Goal: Transaction & Acquisition: Purchase product/service

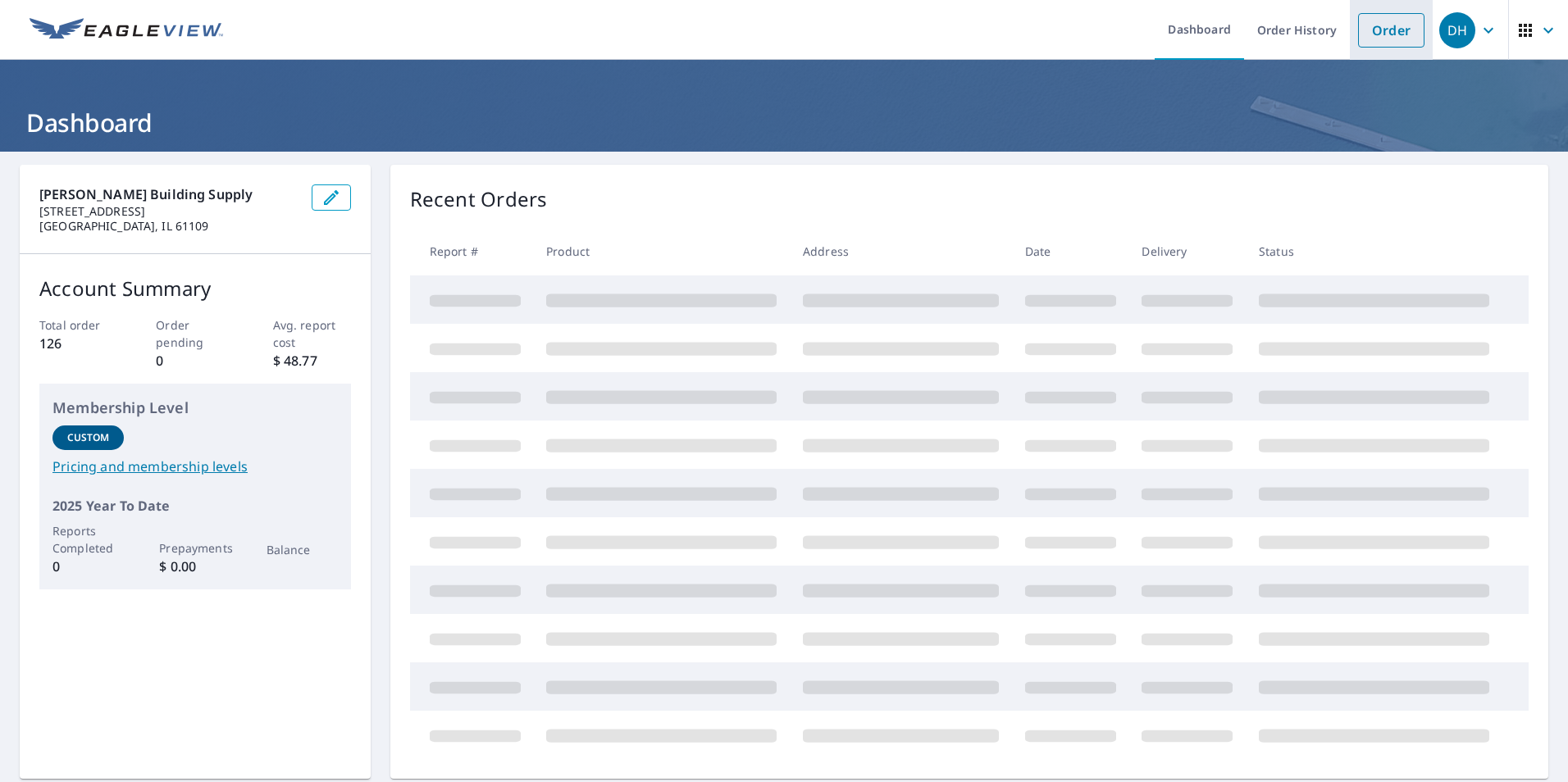
click at [1359, 29] on link "Order" at bounding box center [1391, 30] width 66 height 35
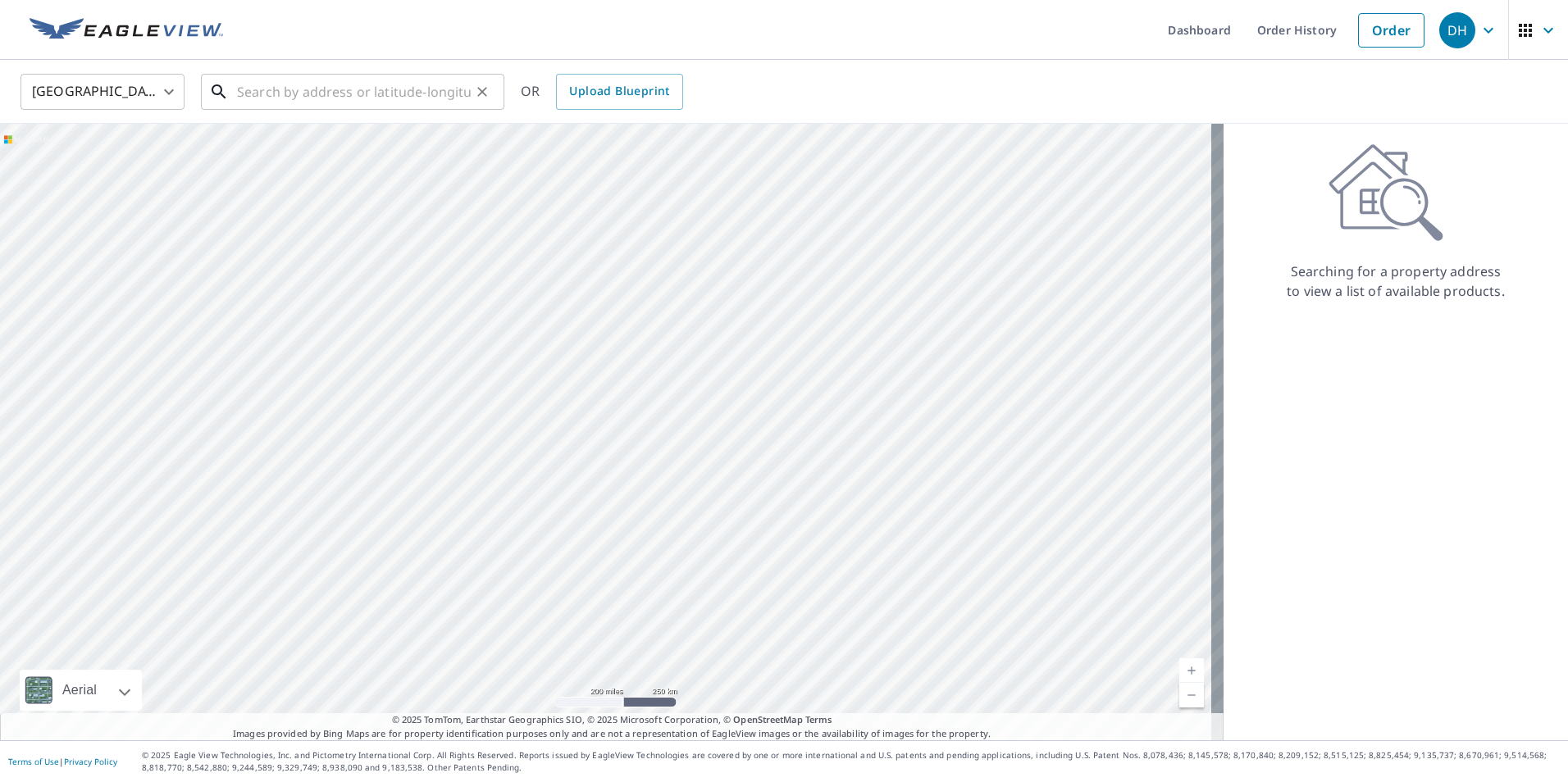
click at [385, 110] on div "​" at bounding box center [352, 91] width 303 height 36
click at [377, 94] on input "text" at bounding box center [354, 91] width 233 height 46
click at [282, 100] on input "text" at bounding box center [354, 91] width 233 height 46
paste input "[STREET_ADDRESS][PERSON_NAME]"
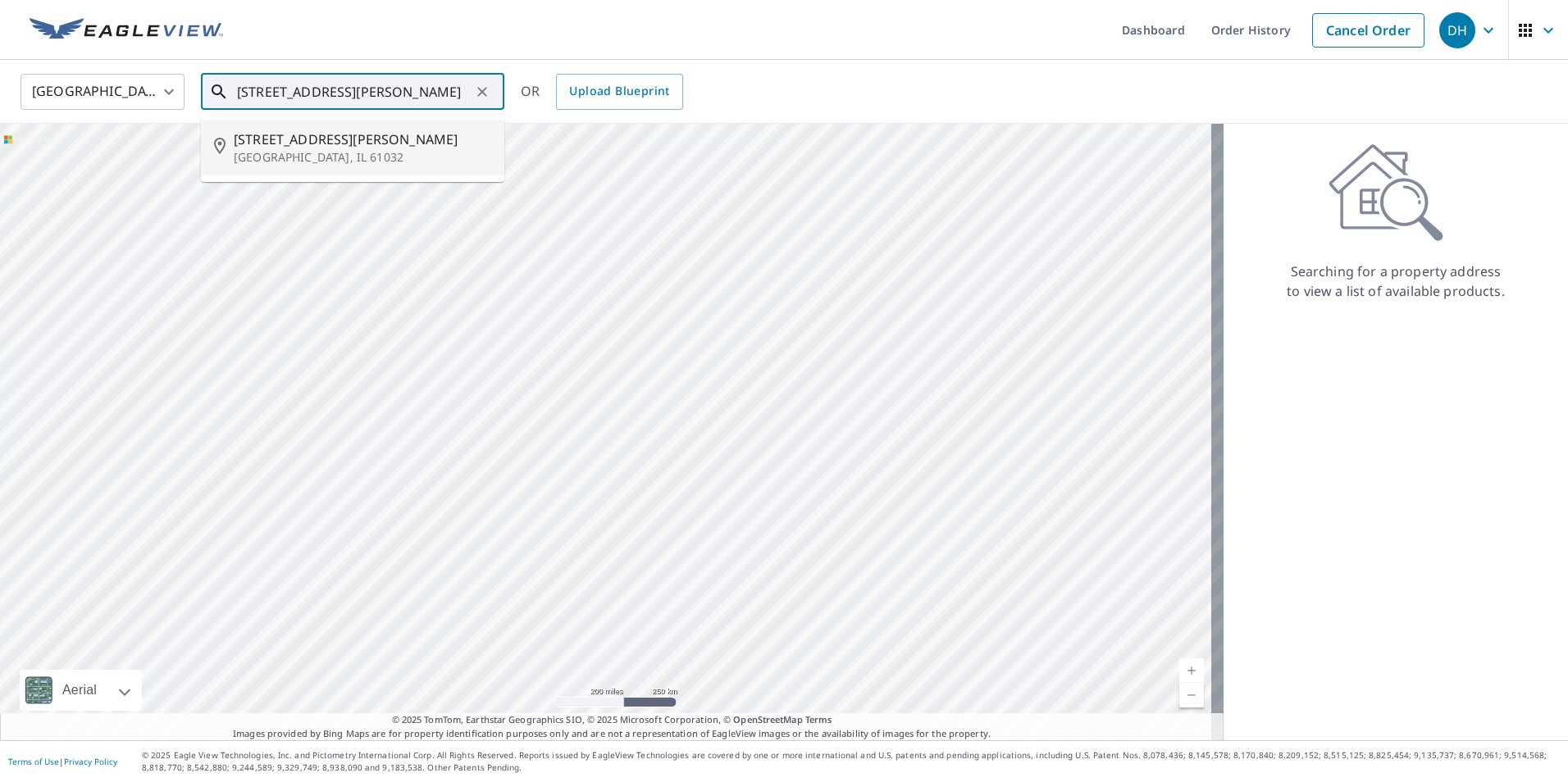
click at [372, 143] on span "[STREET_ADDRESS][PERSON_NAME]" at bounding box center [362, 139] width 258 height 20
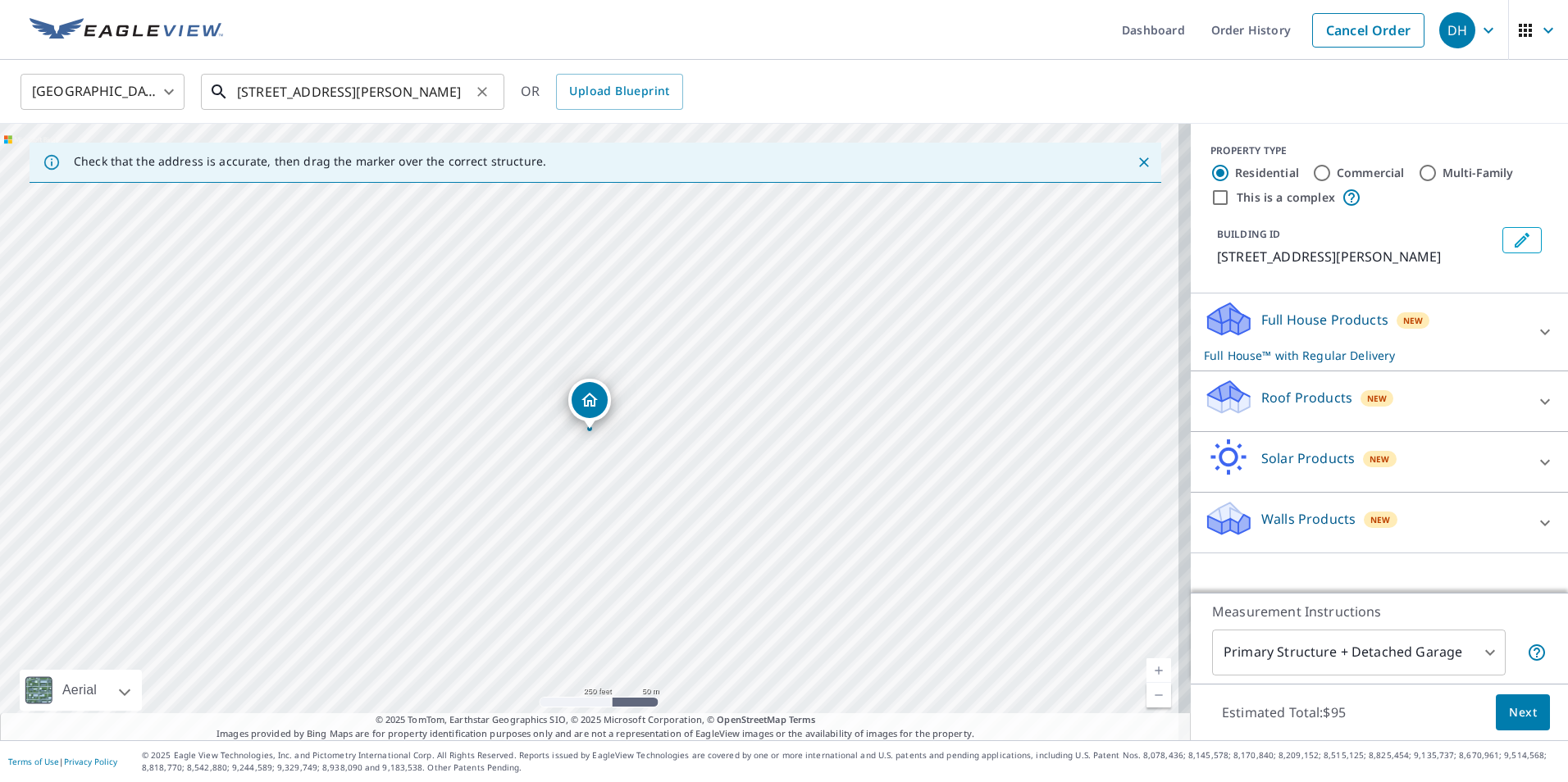
click at [277, 87] on input "[STREET_ADDRESS][PERSON_NAME]" at bounding box center [354, 91] width 233 height 46
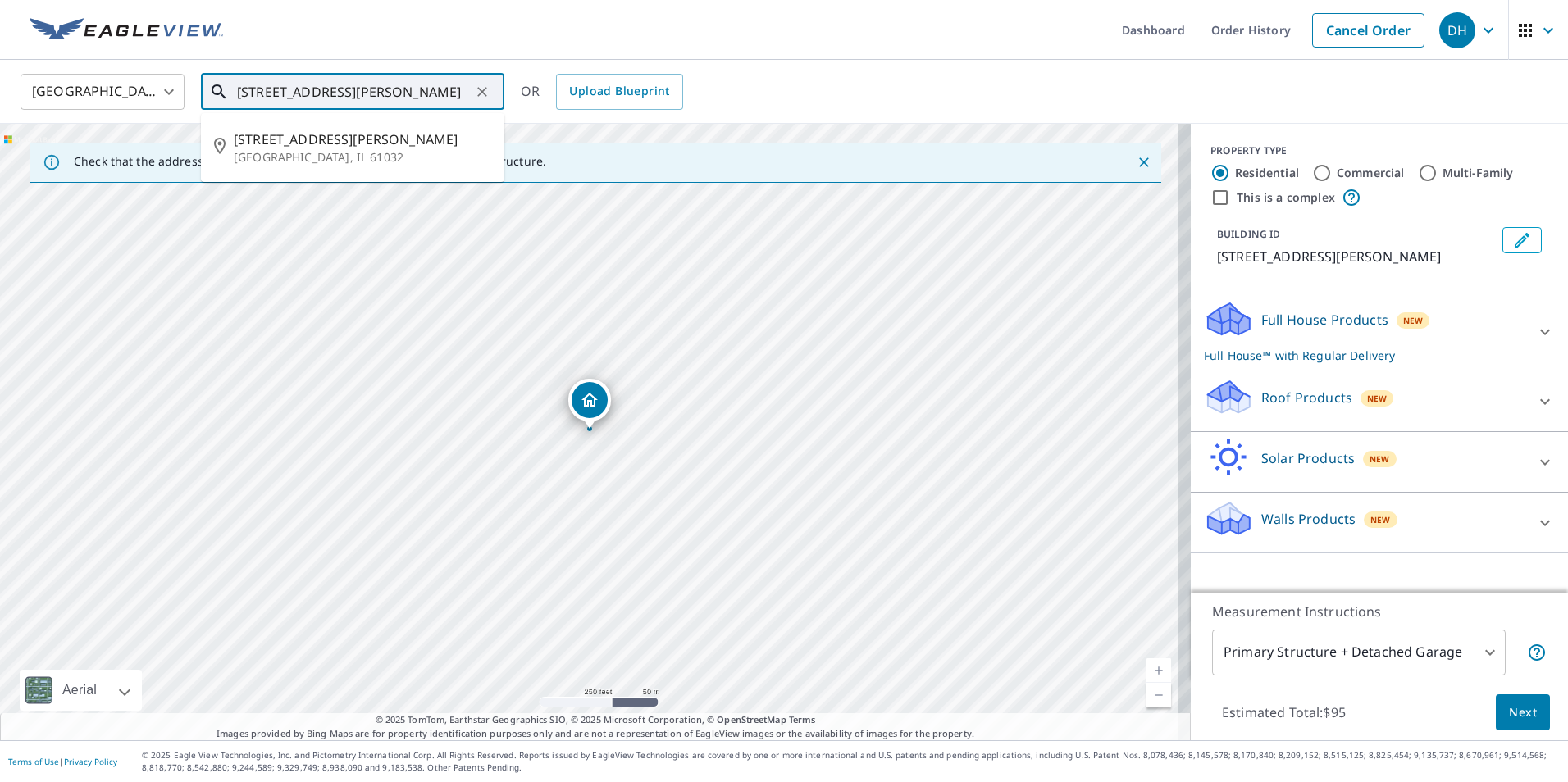
type input "[STREET_ADDRESS][PERSON_NAME]"
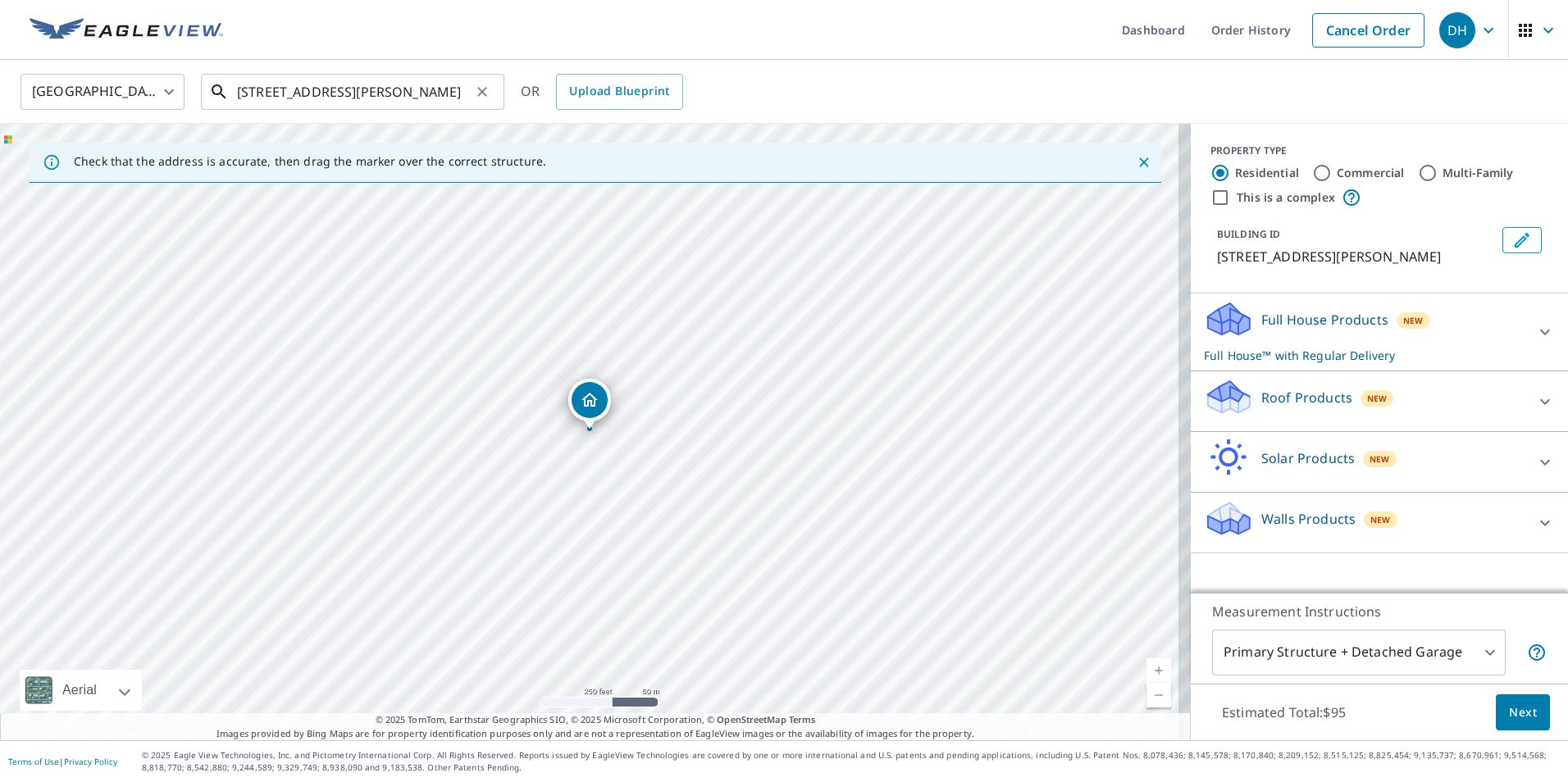
click at [461, 93] on input "[STREET_ADDRESS][PERSON_NAME]" at bounding box center [354, 91] width 233 height 46
click at [1327, 399] on p "Roof Products" at bounding box center [1307, 398] width 91 height 20
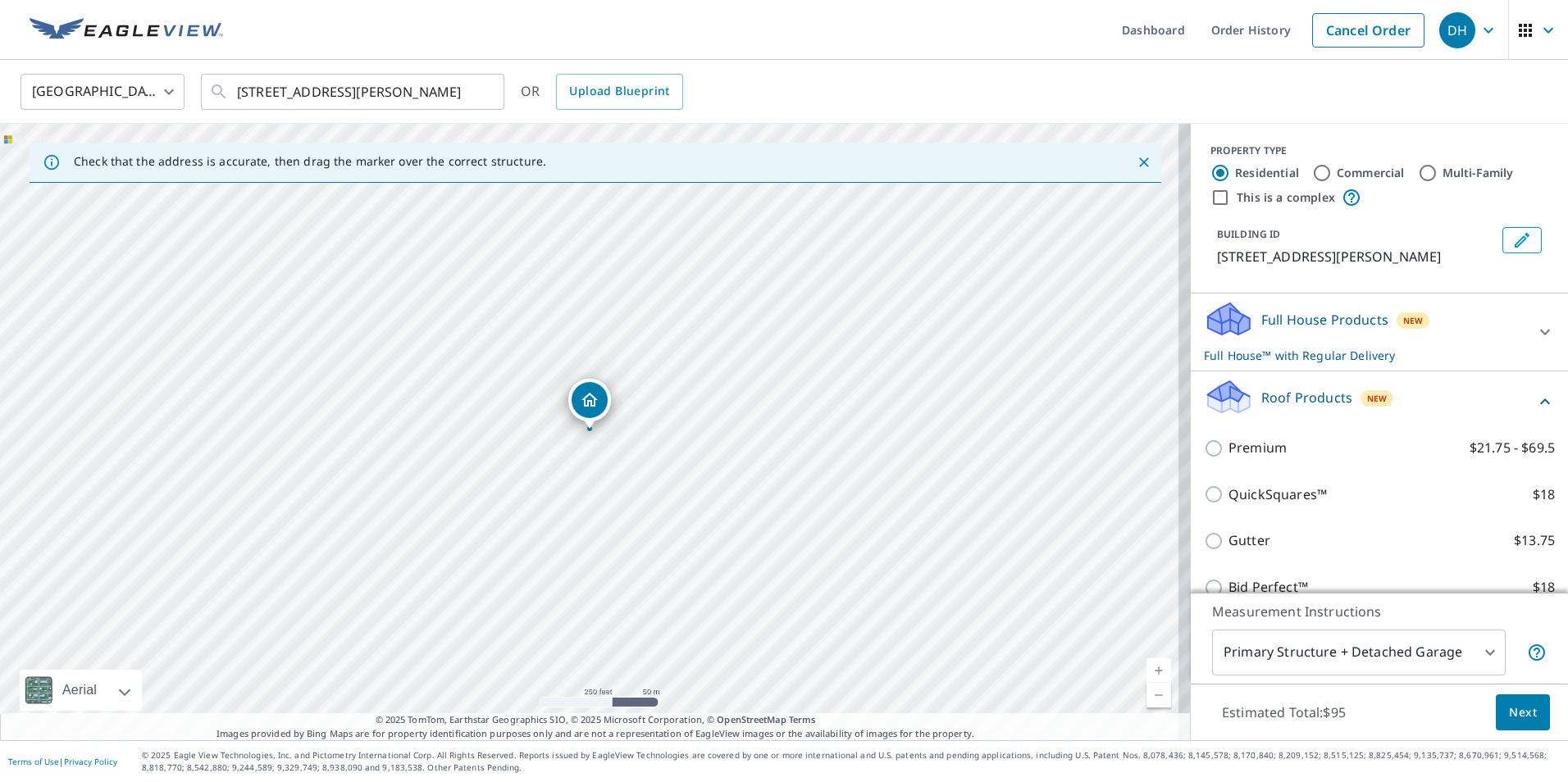
click at [1277, 436] on div "Premium $21.75 - $69.5" at bounding box center [1379, 448] width 351 height 47
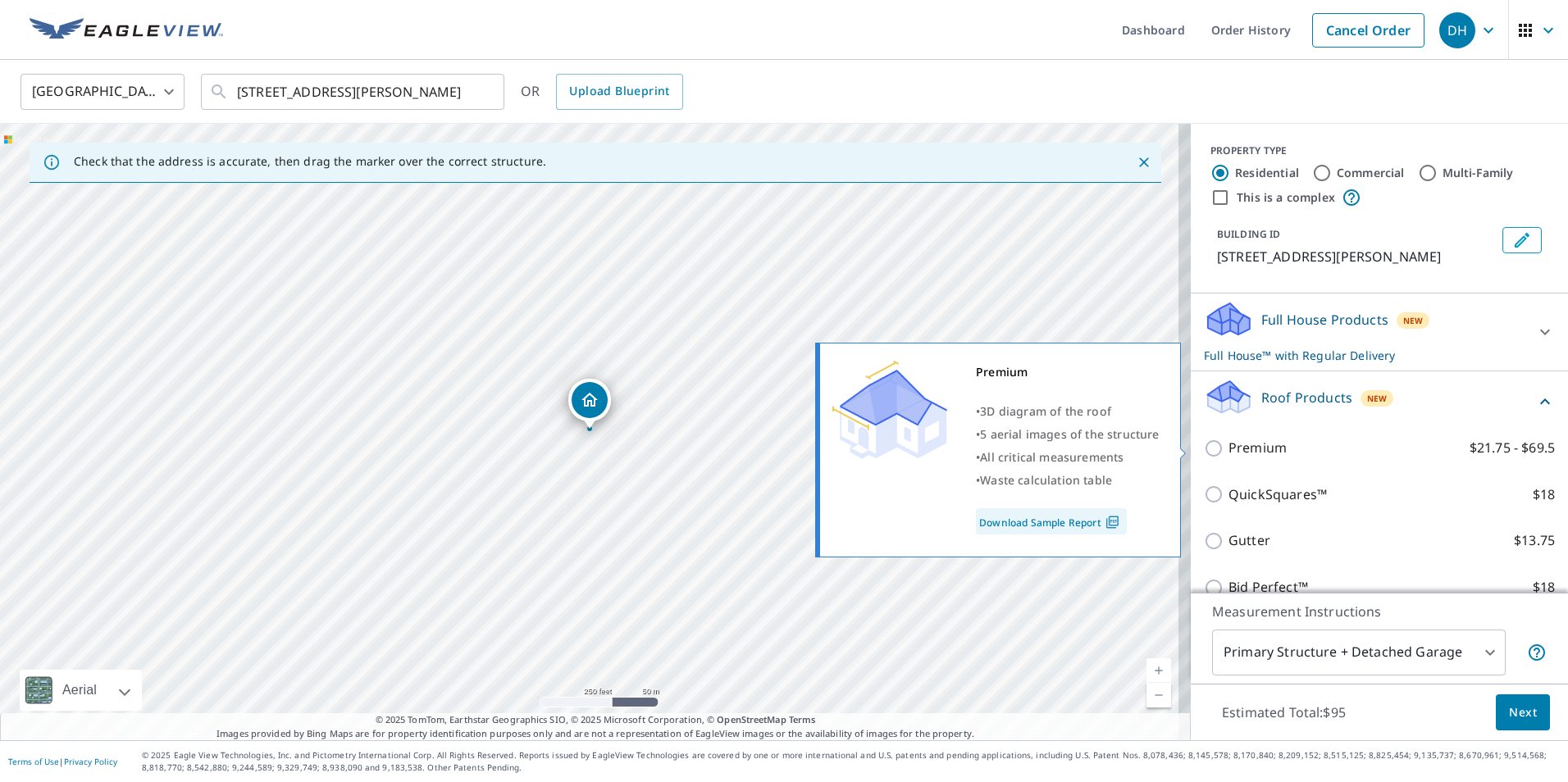
click at [1273, 441] on label "Premium $21.75 - $69.5" at bounding box center [1392, 448] width 327 height 21
click at [1228, 441] on input "Premium $21.75 - $69.5" at bounding box center [1216, 448] width 24 height 20
checkbox input "true"
checkbox input "false"
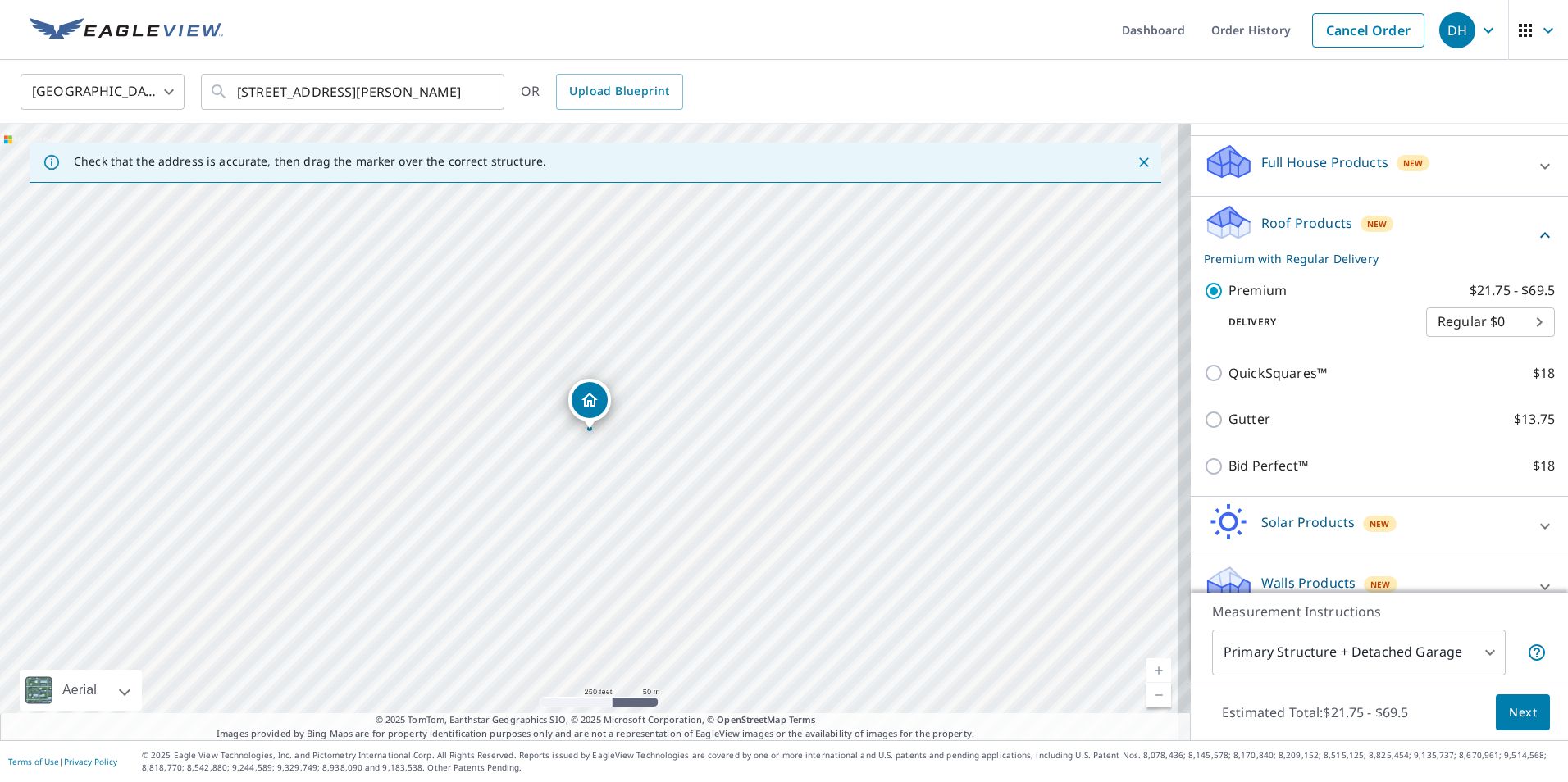
scroll to position [183, 0]
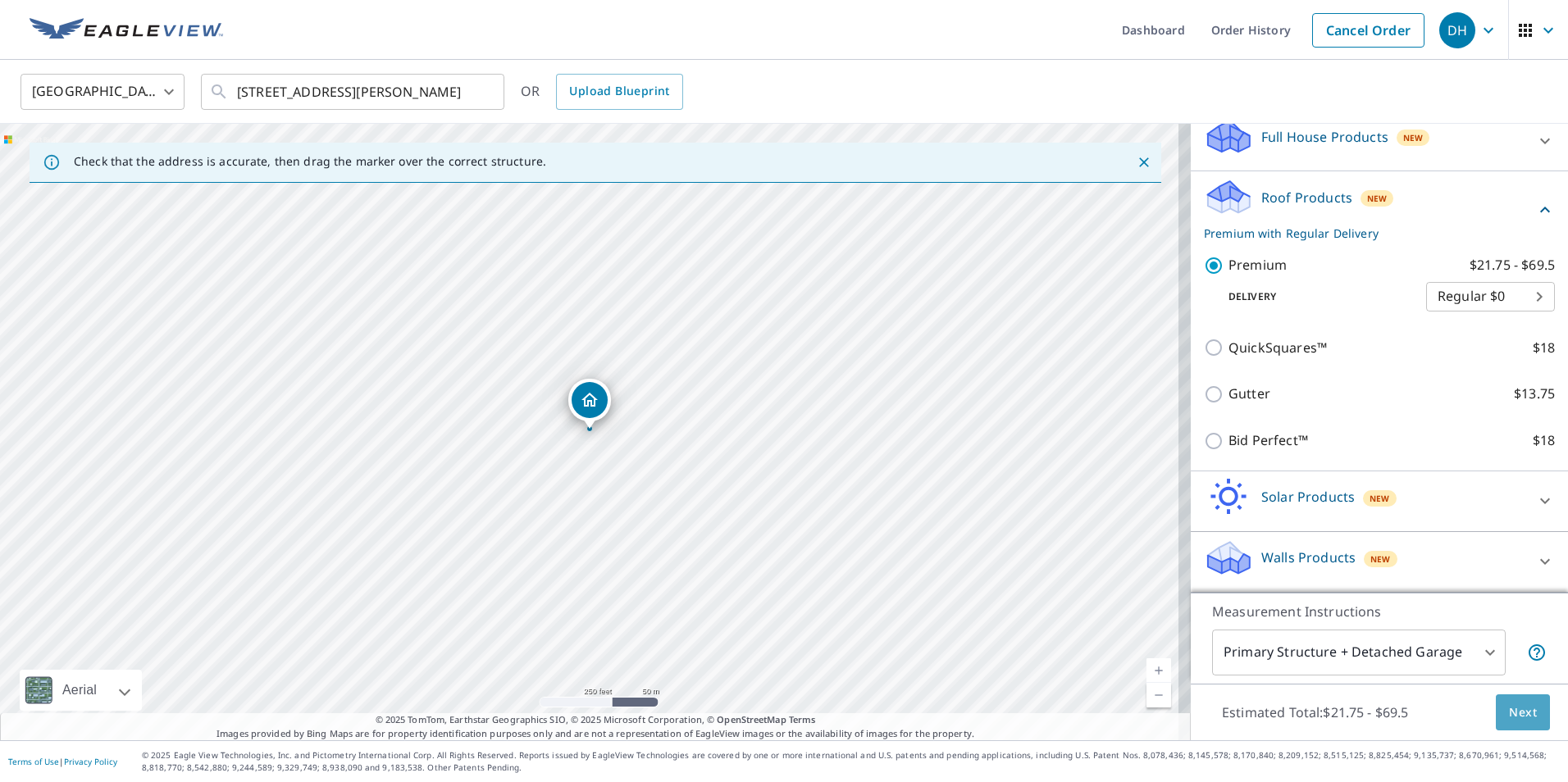
click at [1509, 720] on span "Next" at bounding box center [1523, 713] width 28 height 21
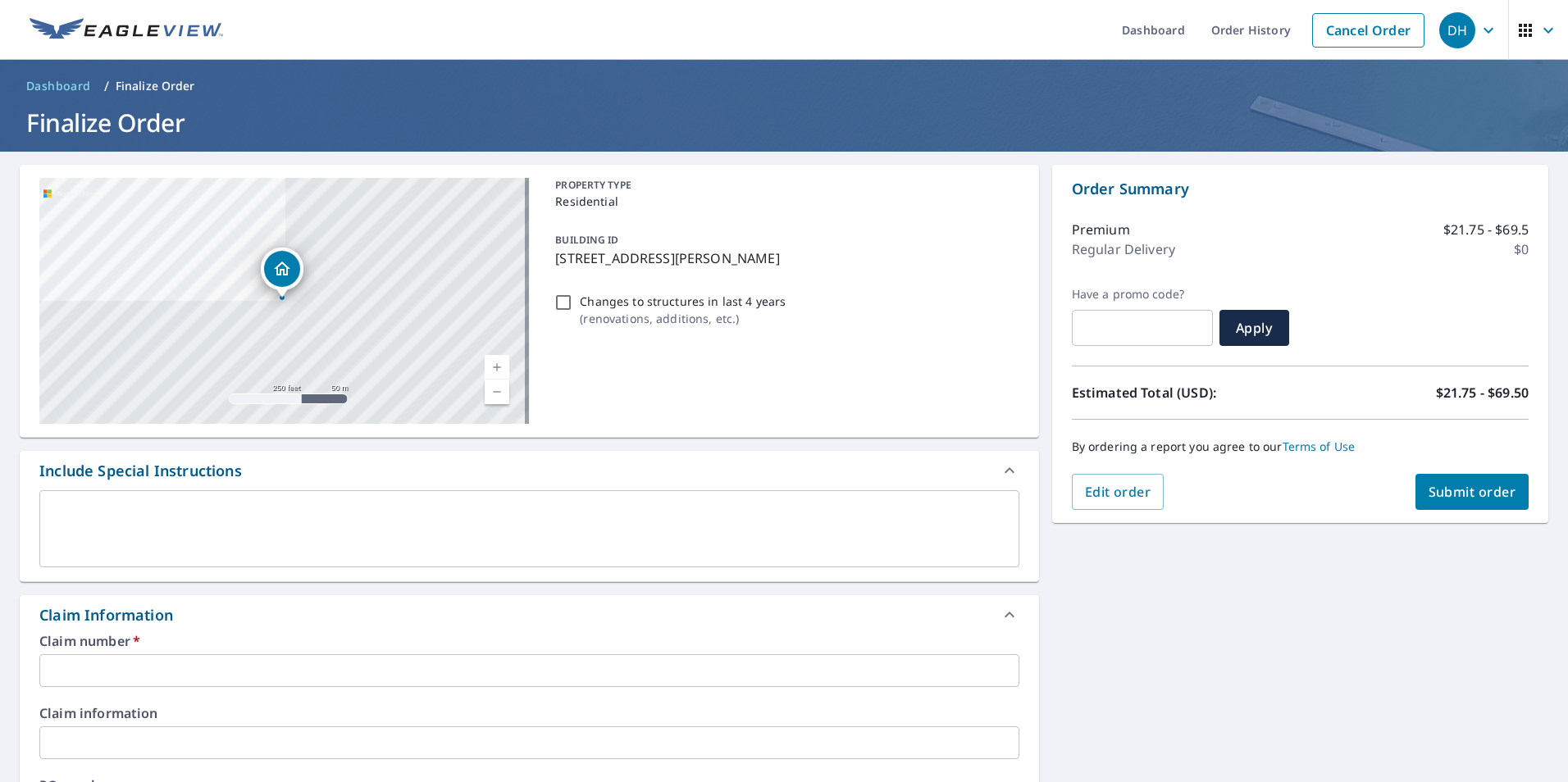
click at [195, 679] on input "text" at bounding box center [529, 670] width 980 height 33
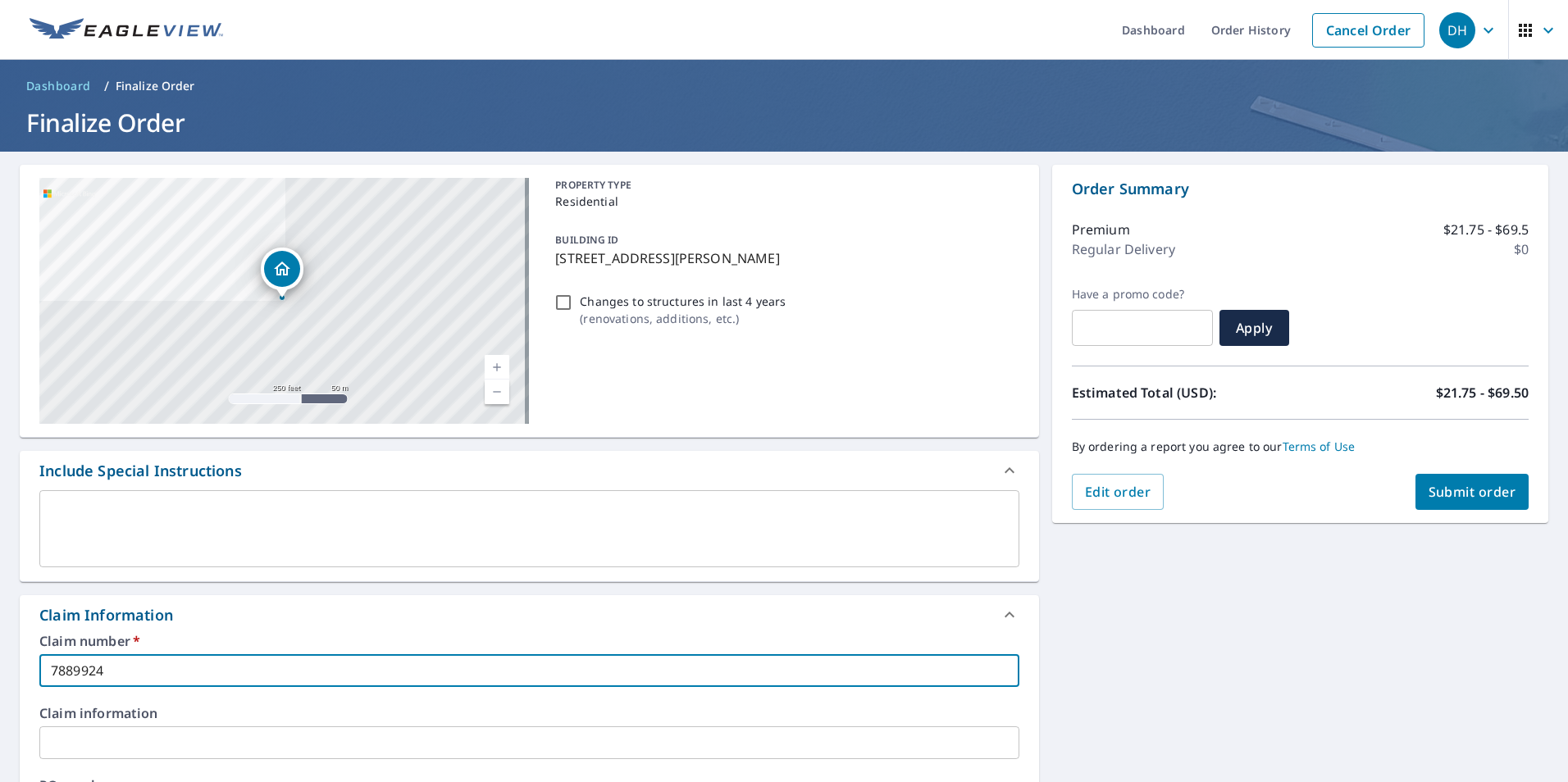
type input "7889924"
click at [1452, 490] on span "Submit order" at bounding box center [1473, 492] width 88 height 18
